Goal: Find specific page/section

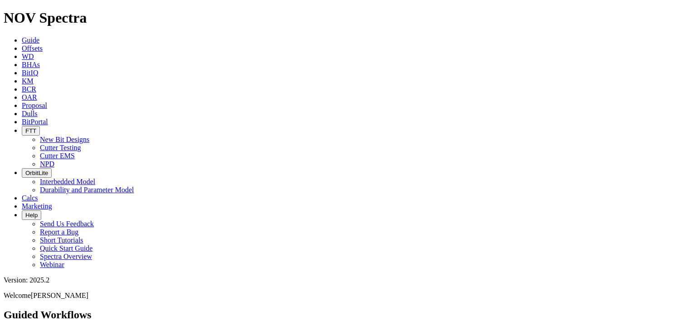
click at [36, 127] on span "FTT" at bounding box center [30, 130] width 11 height 7
click at [81, 144] on link "Cutter Testing" at bounding box center [60, 148] width 41 height 8
select select "Cutter"
